Goal: Task Accomplishment & Management: Manage account settings

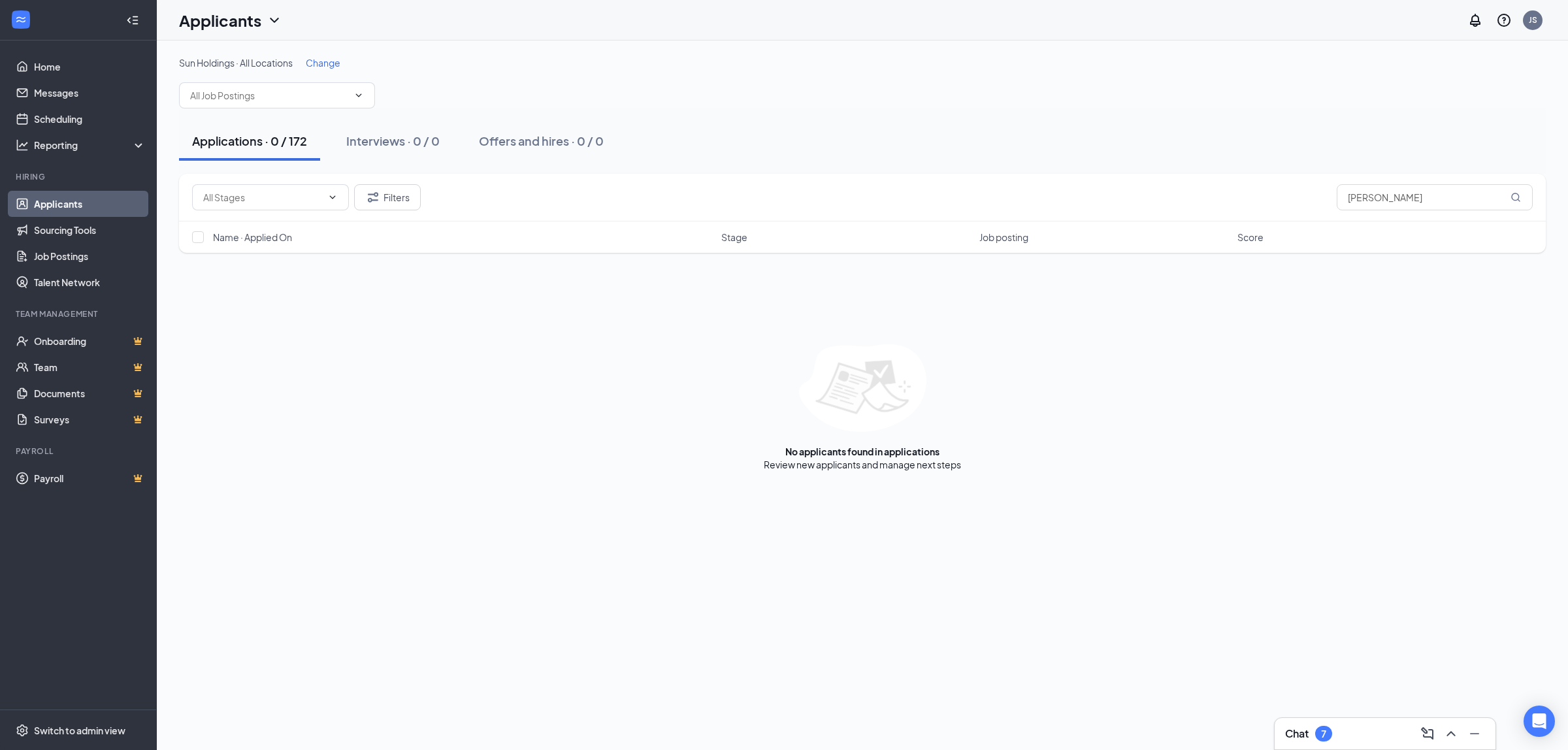
click at [335, 61] on span "Change" at bounding box center [323, 62] width 34 height 12
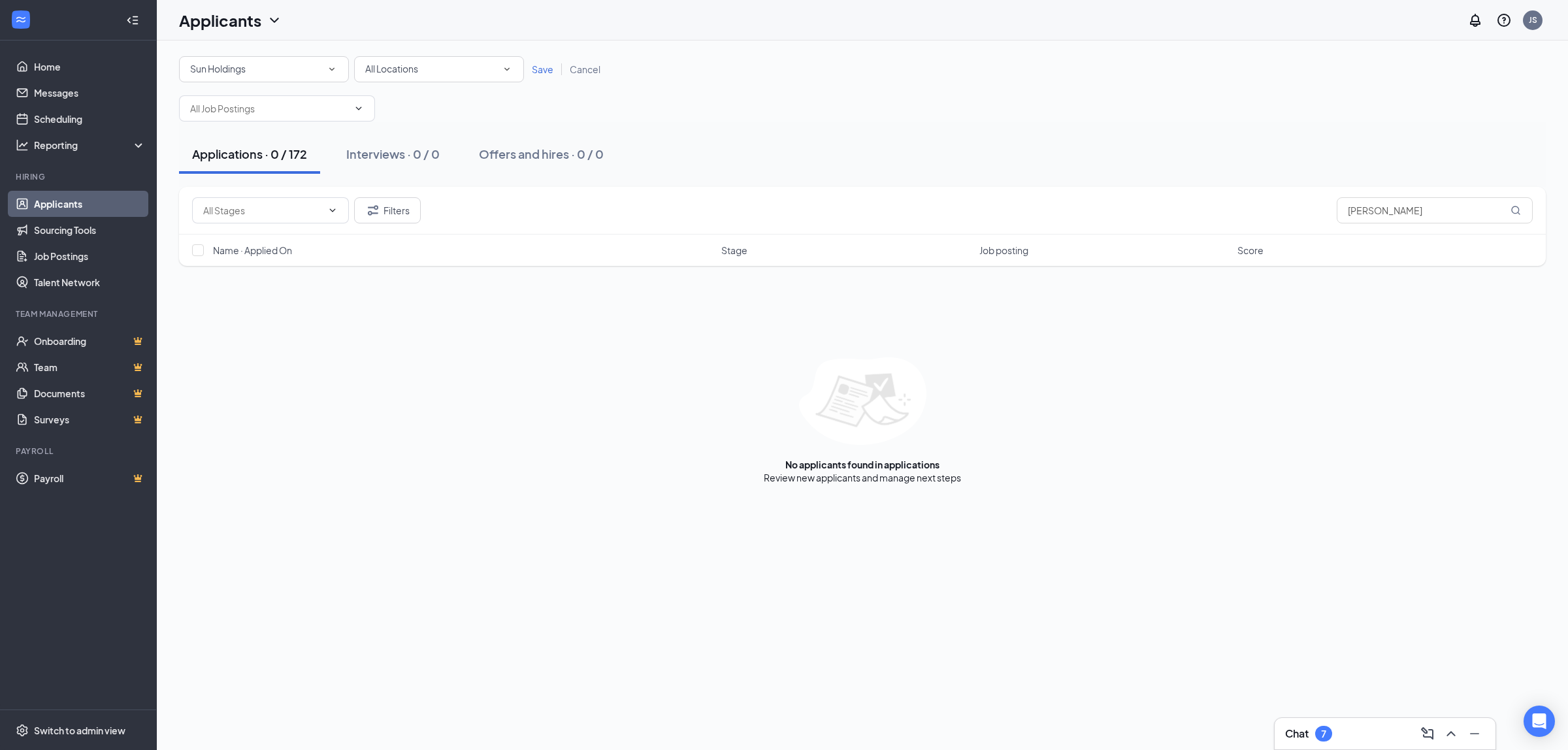
click at [546, 69] on span "Save" at bounding box center [543, 69] width 22 height 12
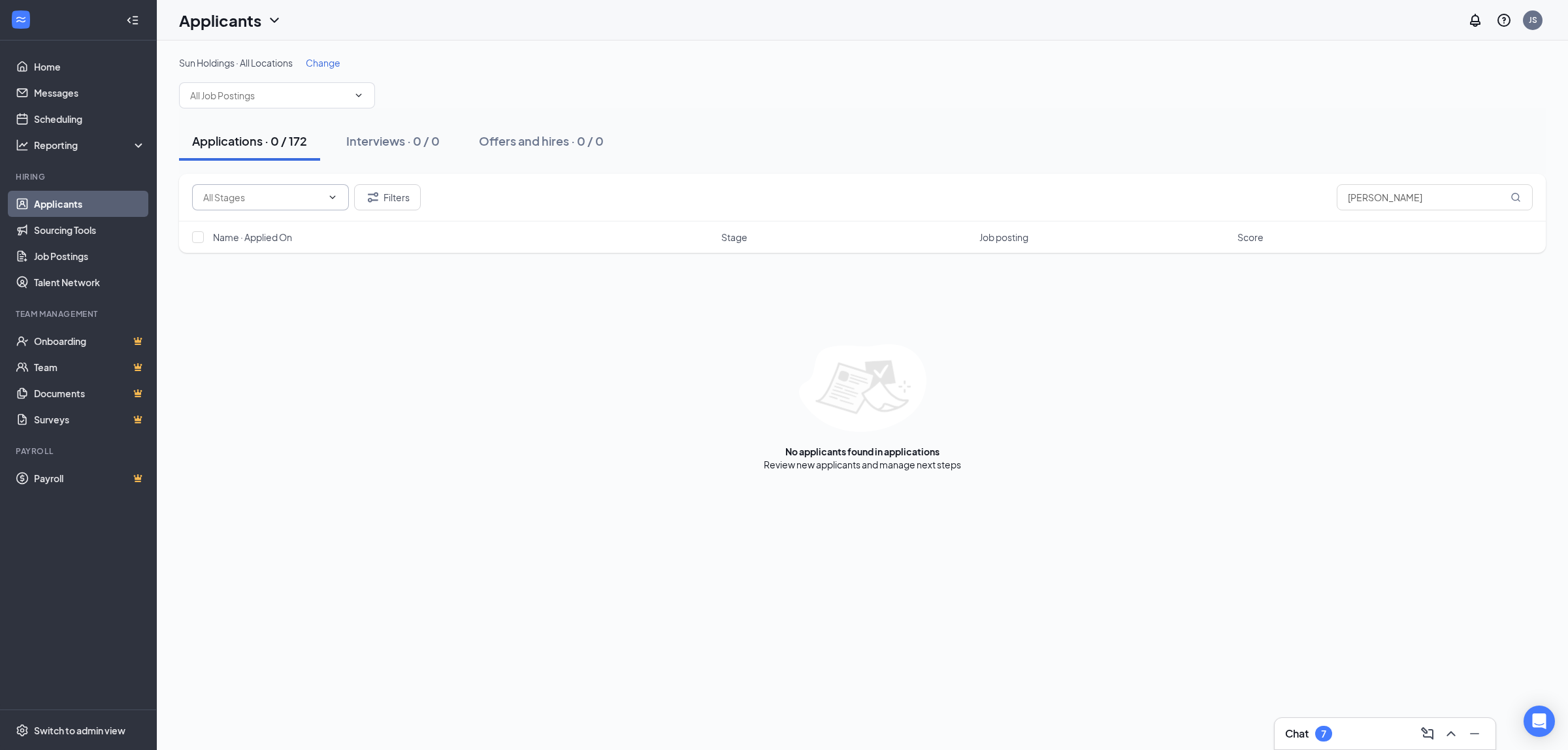
click at [320, 195] on input "text" at bounding box center [262, 197] width 119 height 14
click at [271, 250] on div "Prescreen (12)" at bounding box center [245, 251] width 62 height 14
type input "Prescreen (12)"
click at [1368, 197] on input "[PERSON_NAME]" at bounding box center [1435, 197] width 196 height 27
drag, startPoint x: 1390, startPoint y: 197, endPoint x: 1289, endPoint y: 204, distance: 101.2
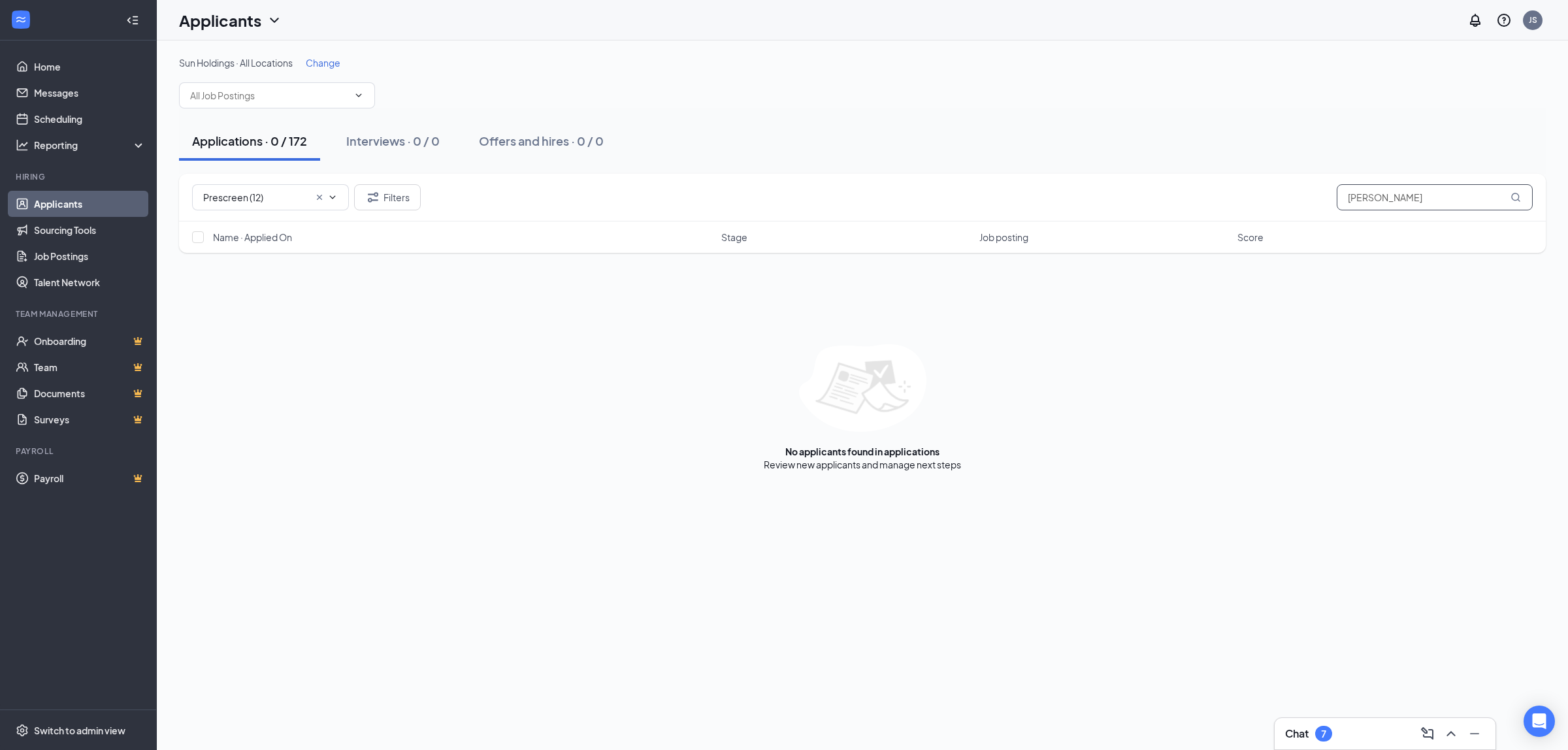
click at [1289, 204] on div "Prescreen (12) Application Under Review (338) Prescreen (12) Filters [PERSON_NA…" at bounding box center [862, 197] width 1341 height 27
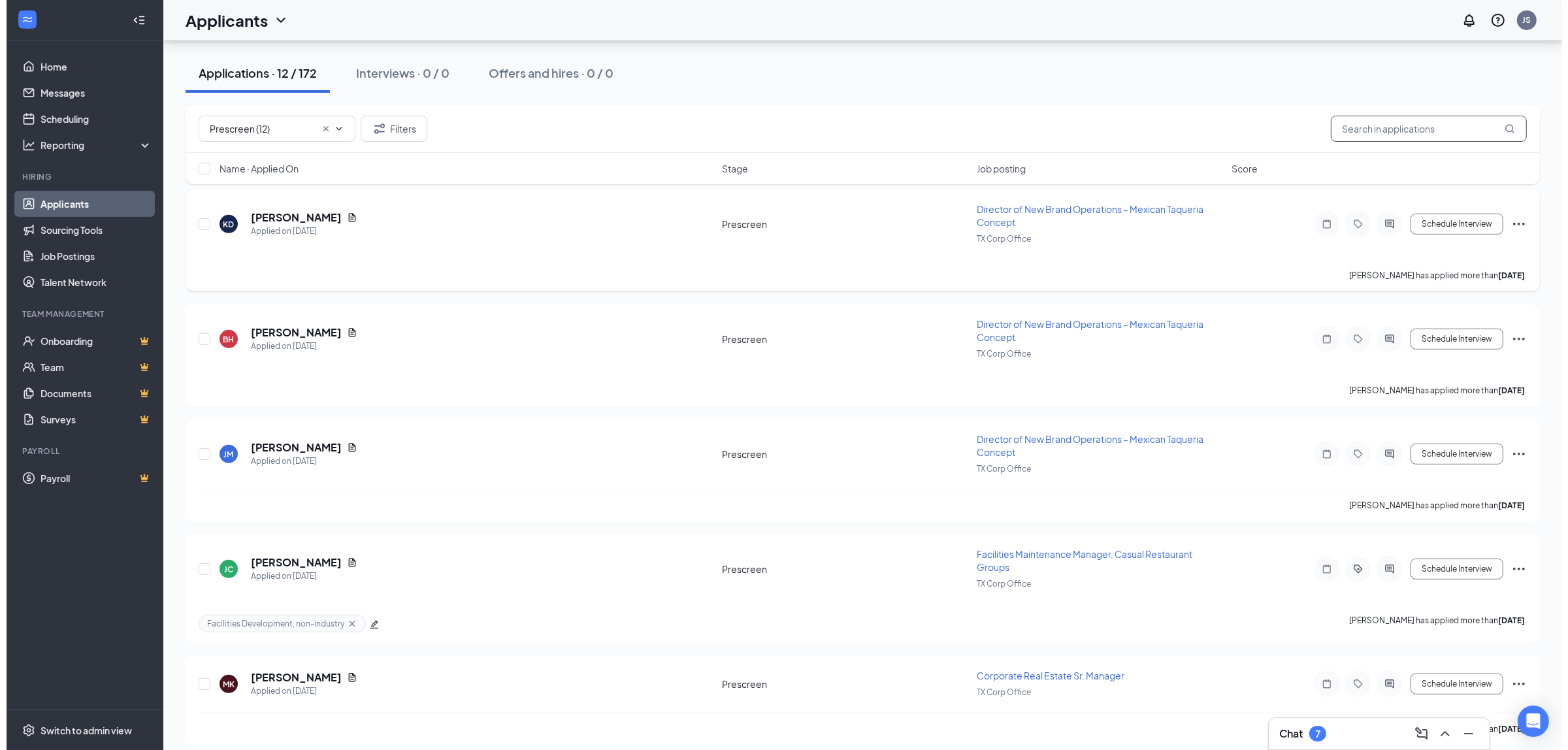
scroll to position [654, 0]
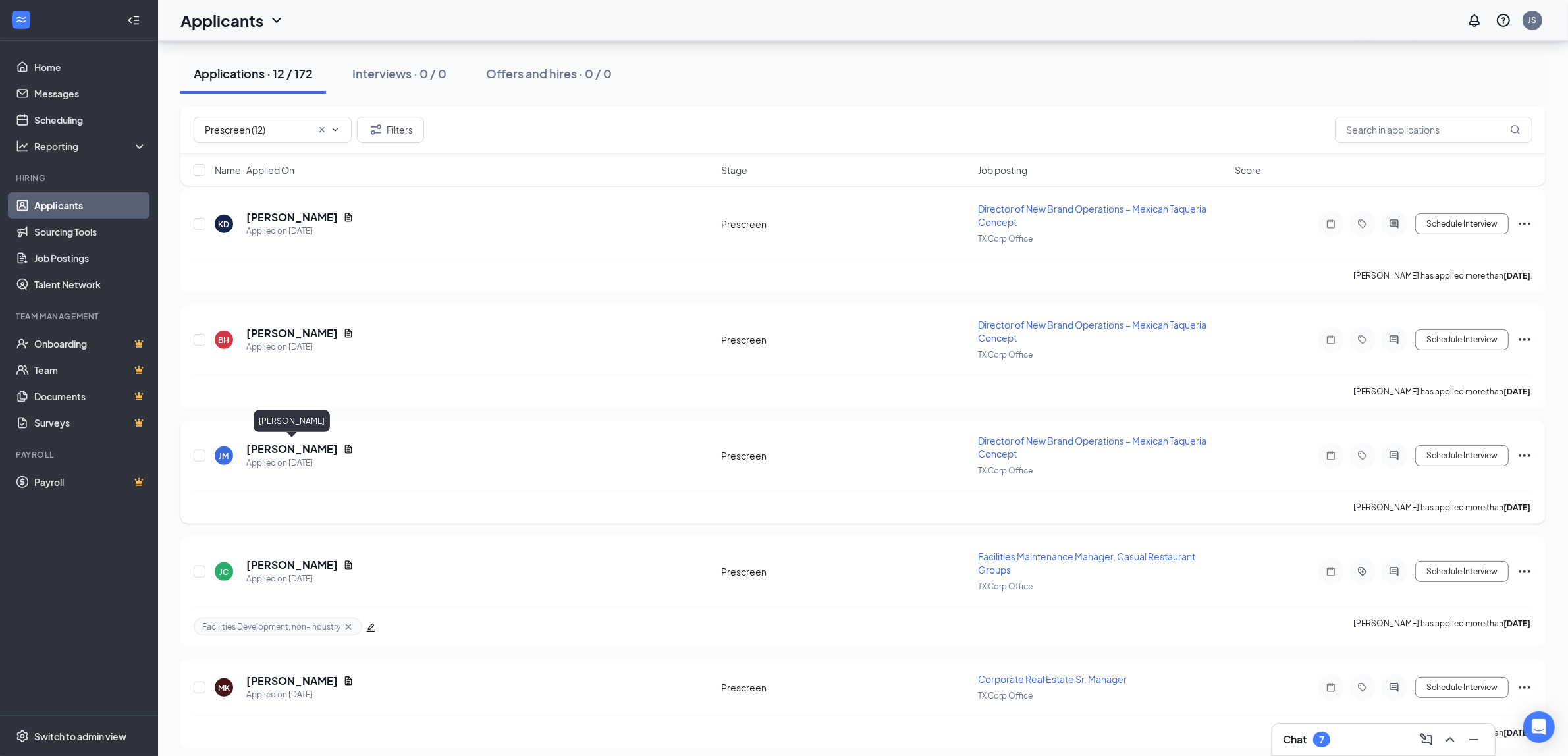
click at [304, 447] on h5 "[PERSON_NAME]" at bounding box center [292, 449] width 91 height 14
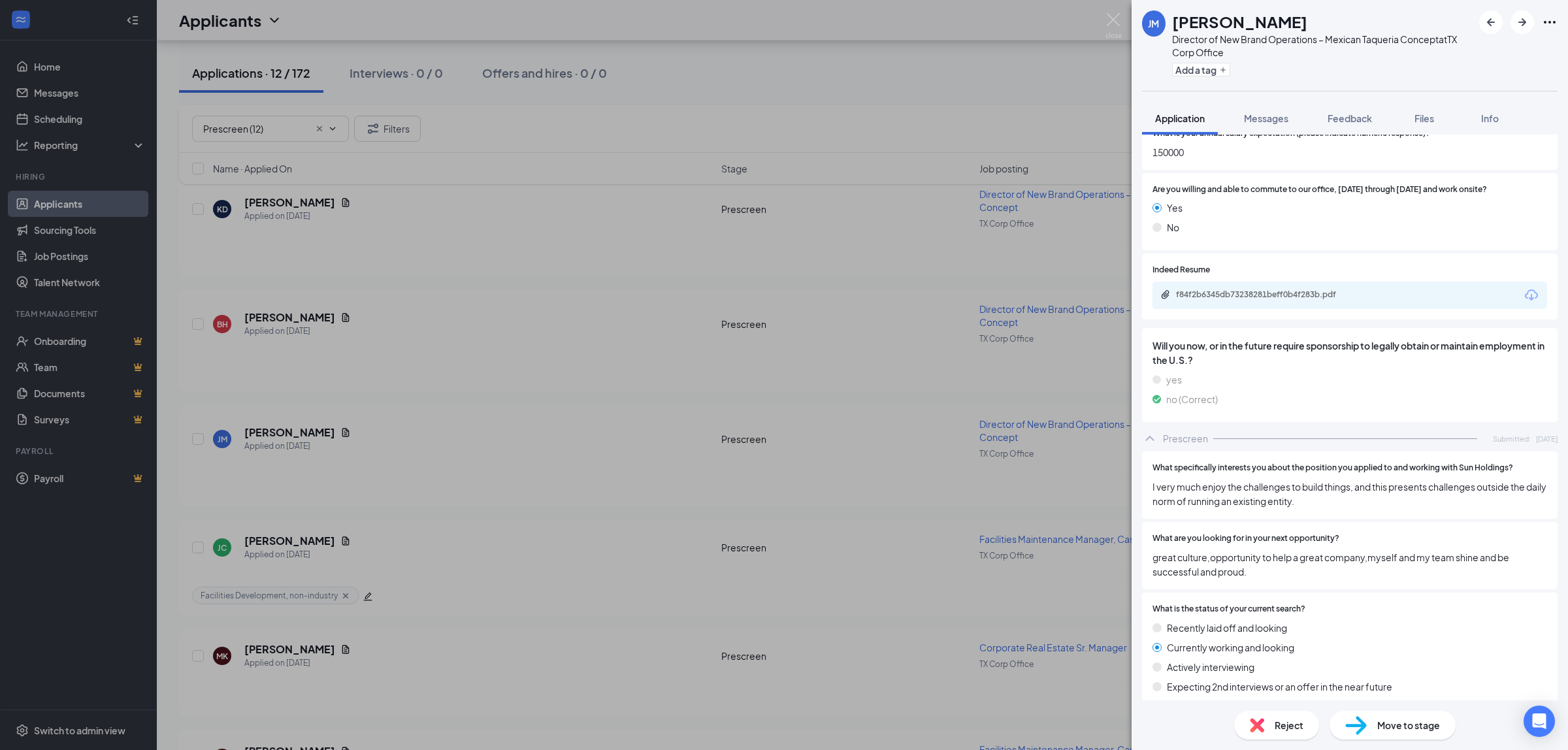
scroll to position [245, 0]
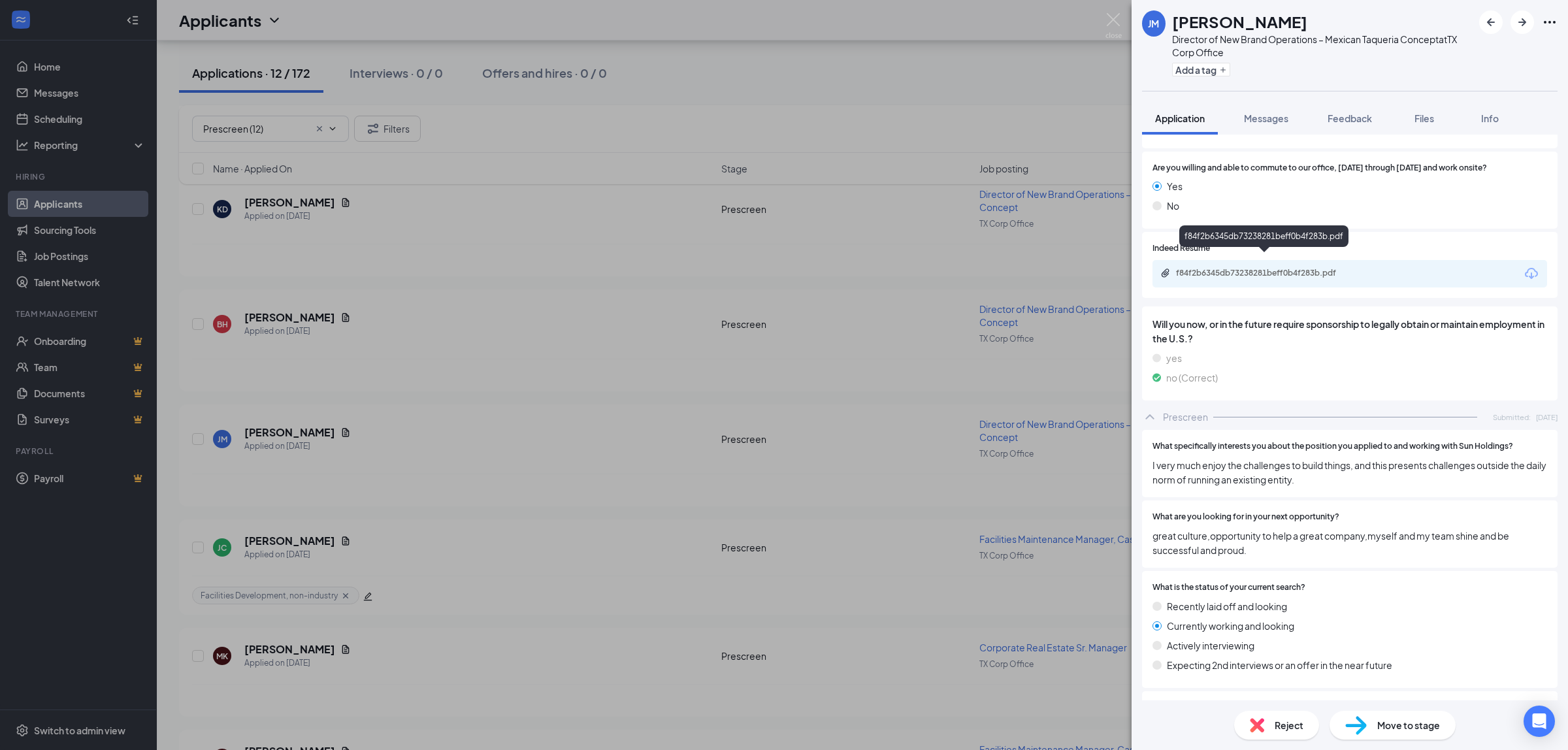
click at [1281, 268] on div "f84f2b6345db73238281beff0b4f283b.pdf" at bounding box center [1268, 272] width 183 height 10
click at [1432, 113] on span "Files" at bounding box center [1424, 118] width 20 height 12
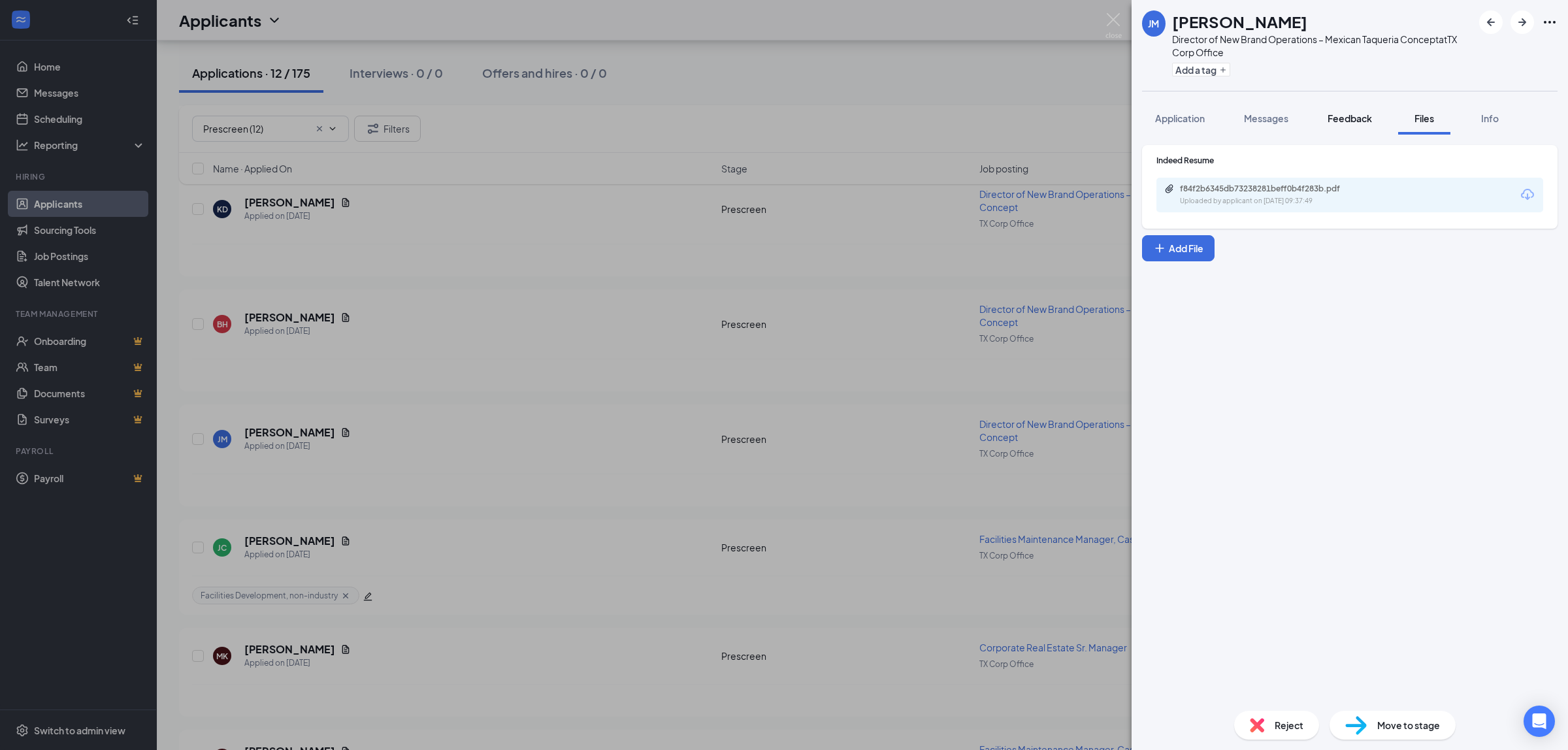
click at [1336, 119] on span "Feedback" at bounding box center [1350, 118] width 44 height 12
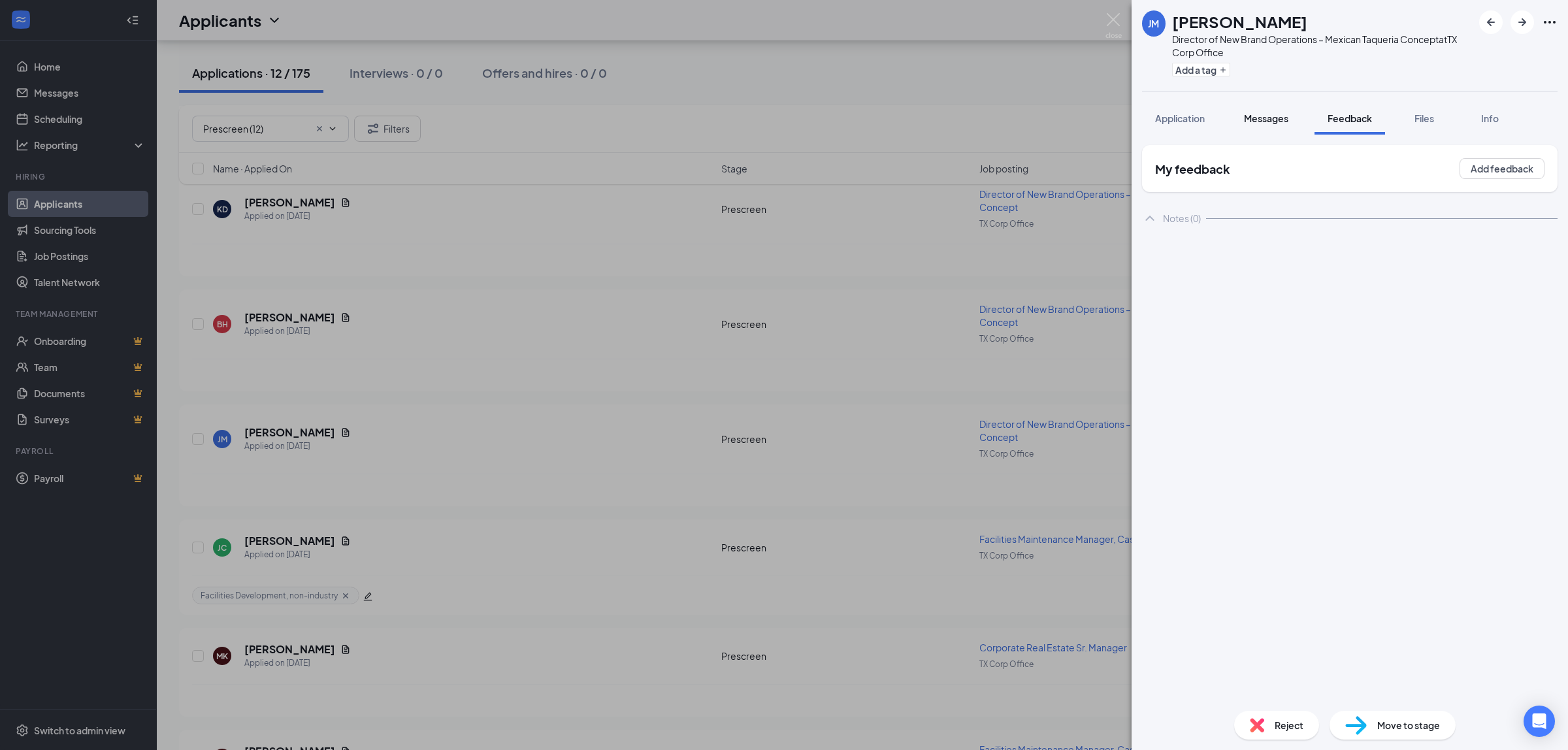
click at [1273, 119] on span "Messages" at bounding box center [1266, 118] width 44 height 12
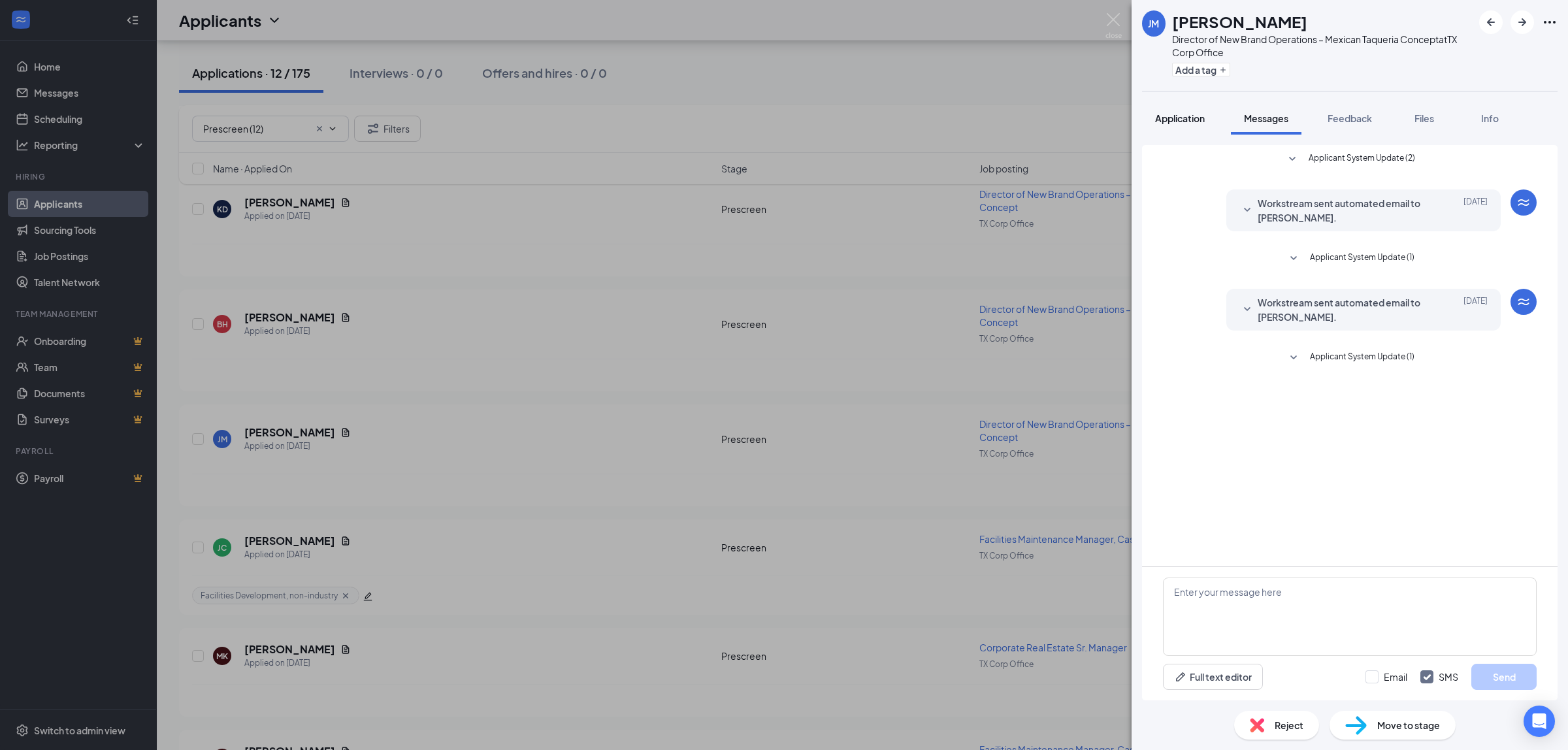
click at [1181, 119] on span "Application" at bounding box center [1180, 118] width 50 height 12
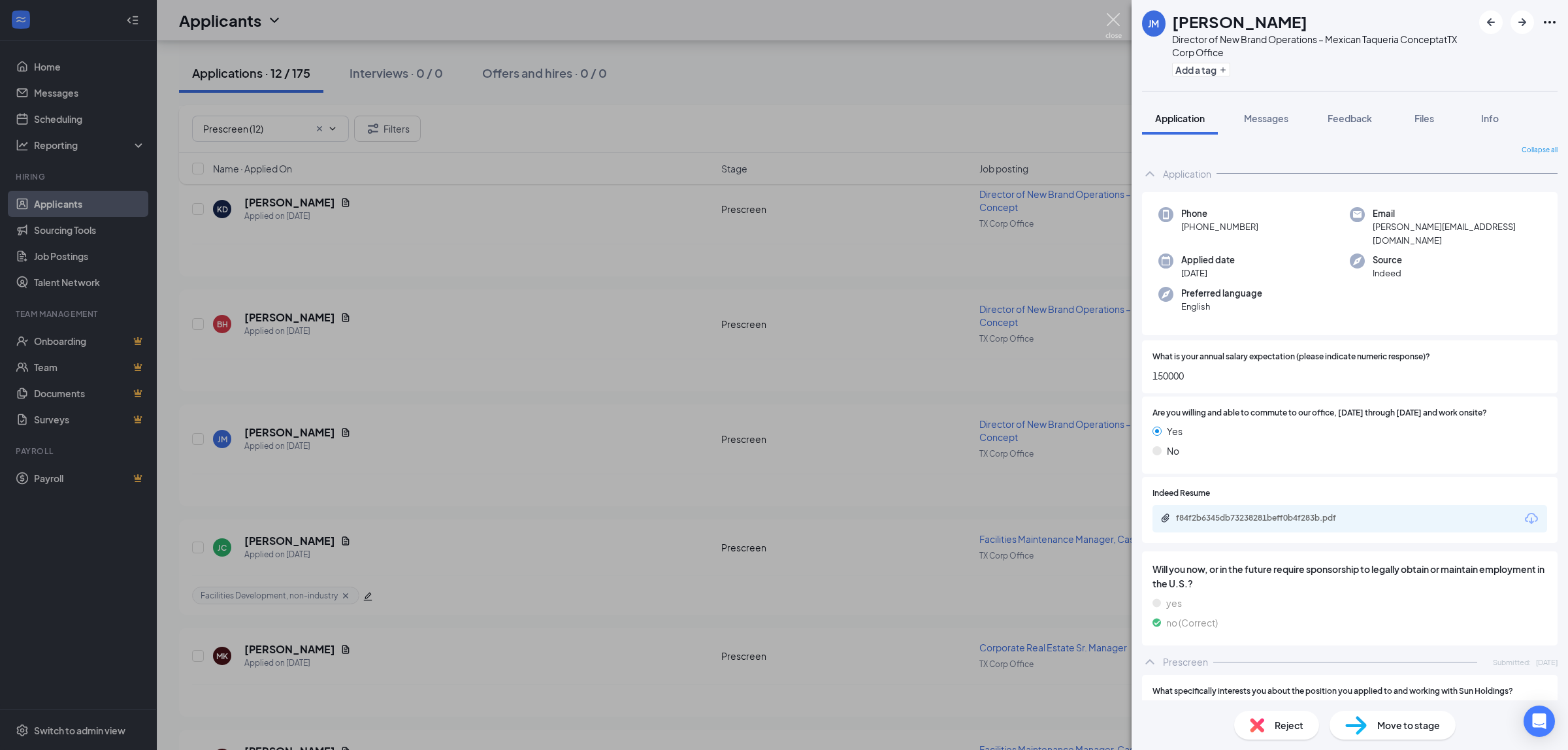
click at [1111, 20] on img at bounding box center [1113, 26] width 16 height 26
